Goal: Task Accomplishment & Management: Manage account settings

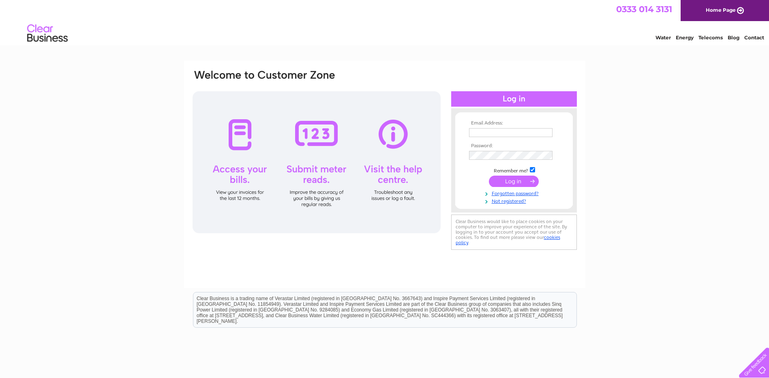
type input "[EMAIL_ADDRESS][DOMAIN_NAME]"
click at [518, 183] on input "submit" at bounding box center [514, 181] width 50 height 11
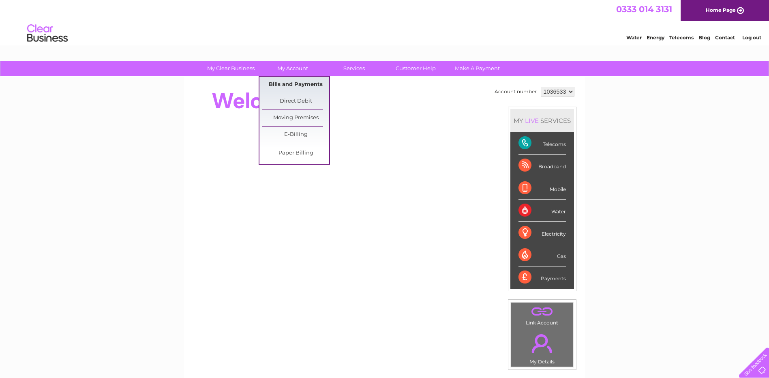
click at [289, 85] on link "Bills and Payments" at bounding box center [295, 85] width 67 height 16
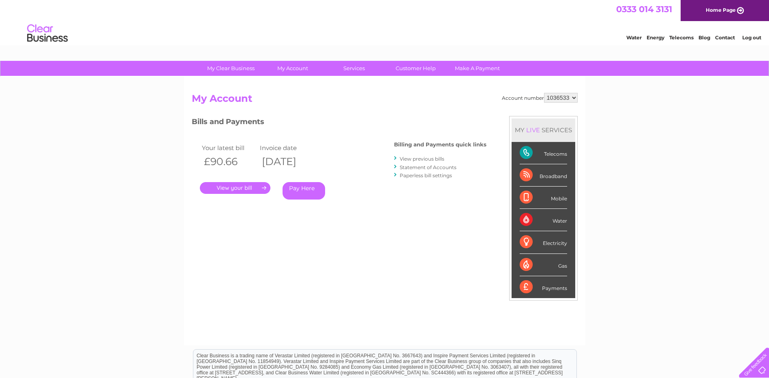
click at [230, 190] on link "." at bounding box center [235, 188] width 71 height 12
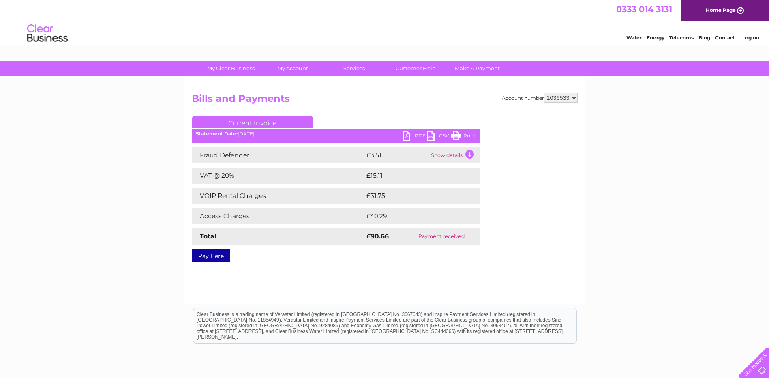
click at [410, 136] on link "PDF" at bounding box center [415, 137] width 24 height 12
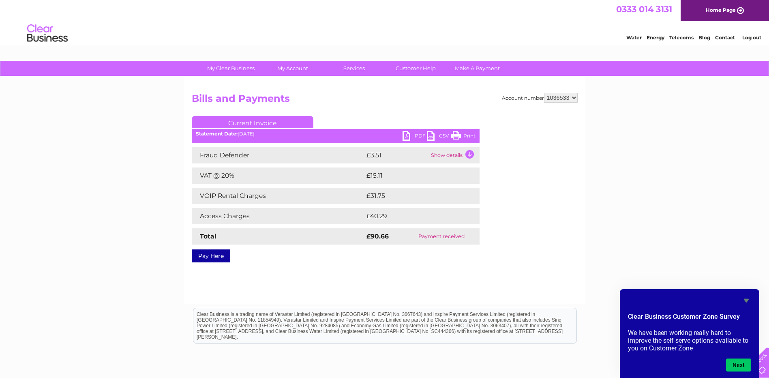
click at [757, 39] on link "Log out" at bounding box center [752, 37] width 19 height 6
